Goal: Check status

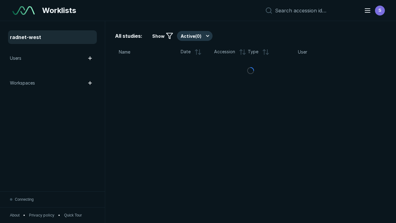
scroll to position [1691, 2579]
